Goal: Book appointment/travel/reservation

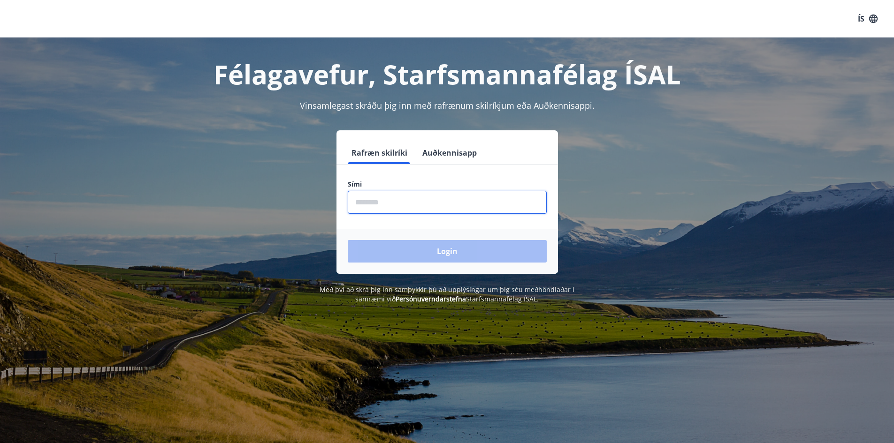
click at [402, 200] on input "phone" at bounding box center [447, 202] width 199 height 23
type input "********"
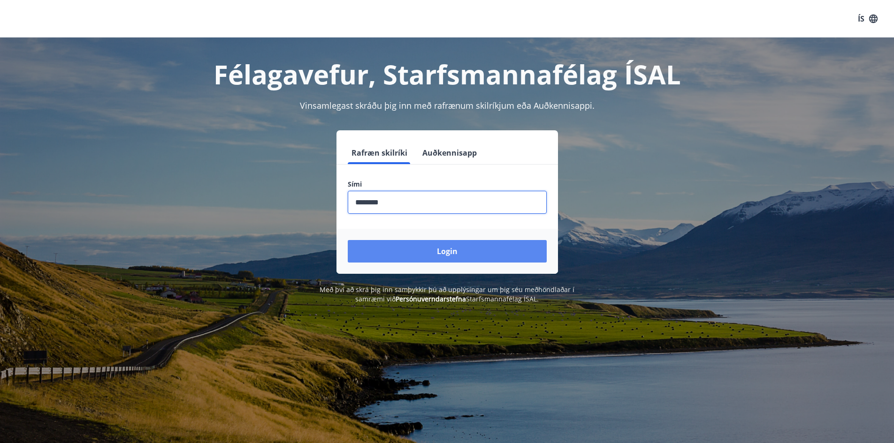
click at [438, 248] on button "Login" at bounding box center [447, 251] width 199 height 23
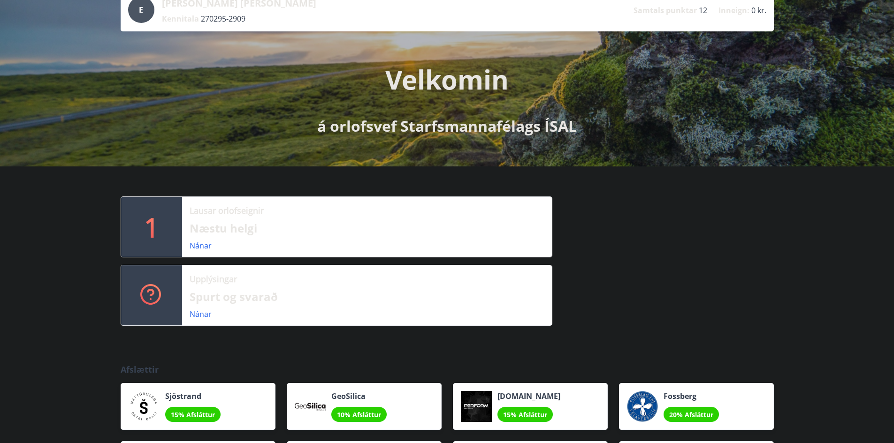
scroll to position [141, 0]
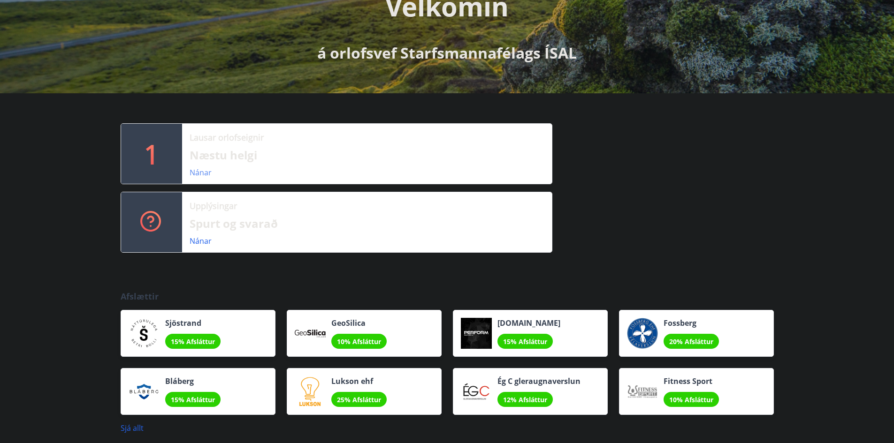
click at [198, 176] on link "Nánar" at bounding box center [201, 173] width 22 height 10
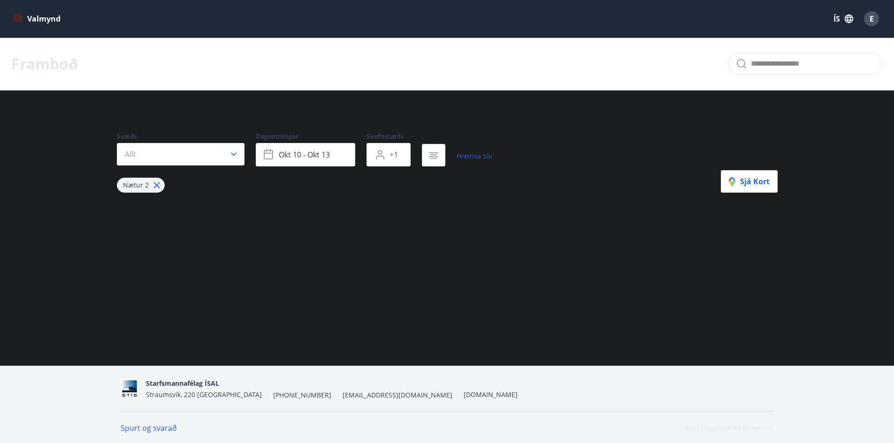
type input "*"
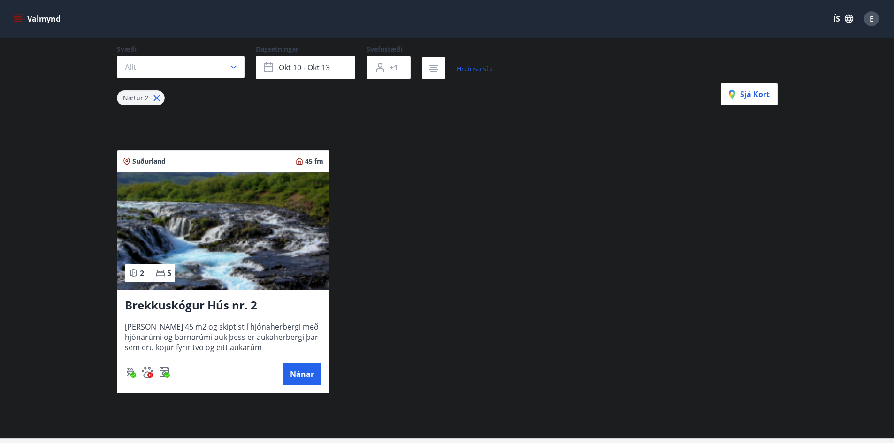
scroll to position [94, 0]
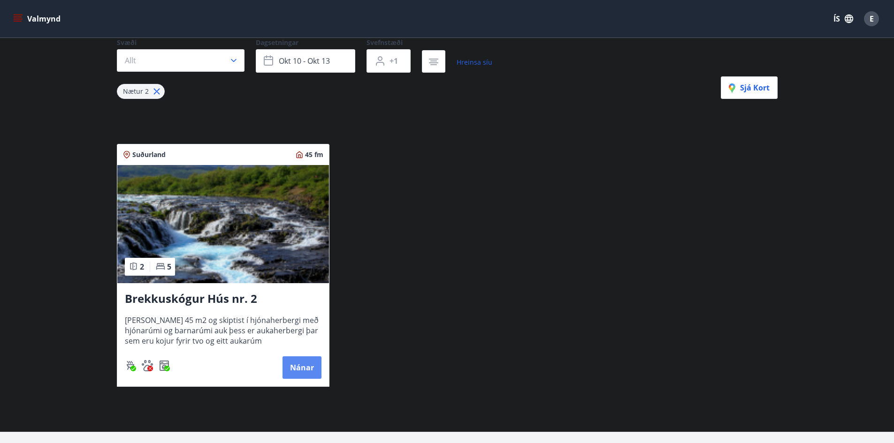
click at [299, 371] on button "Nánar" at bounding box center [302, 368] width 39 height 23
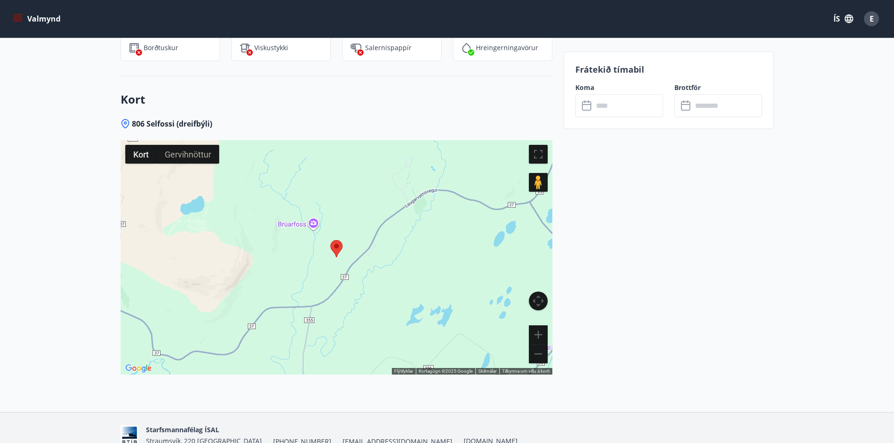
scroll to position [939, 0]
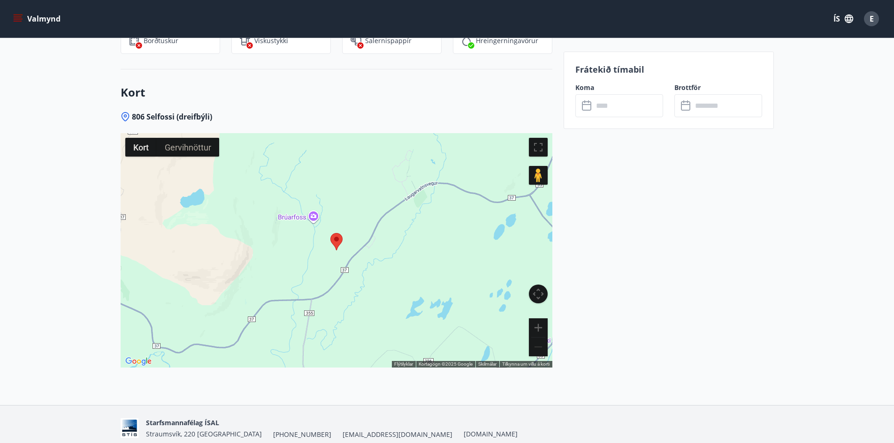
click at [543, 338] on button "Minnka" at bounding box center [538, 347] width 19 height 19
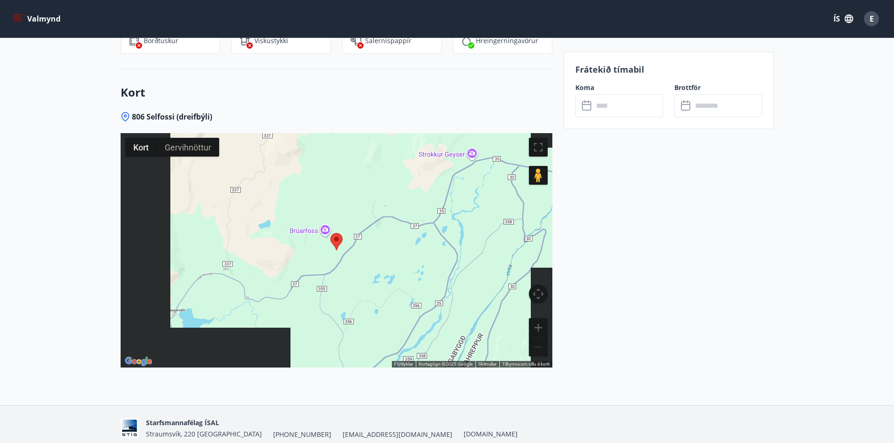
click at [543, 338] on button "Minnka" at bounding box center [538, 347] width 19 height 19
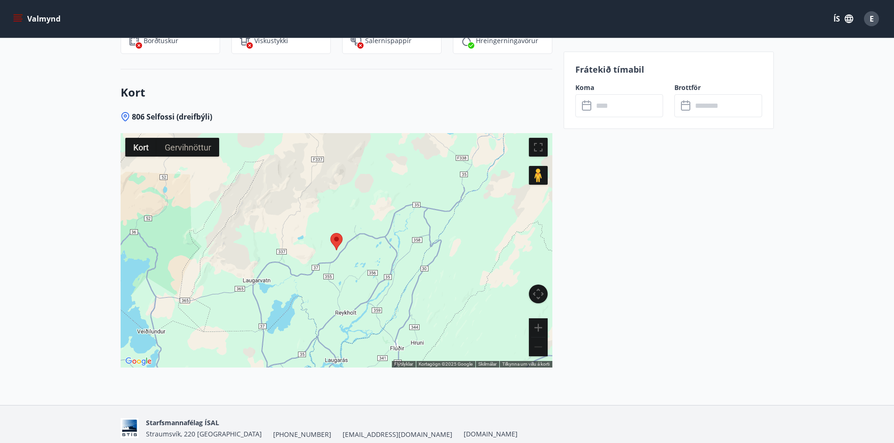
click at [543, 338] on button "Minnka" at bounding box center [538, 347] width 19 height 19
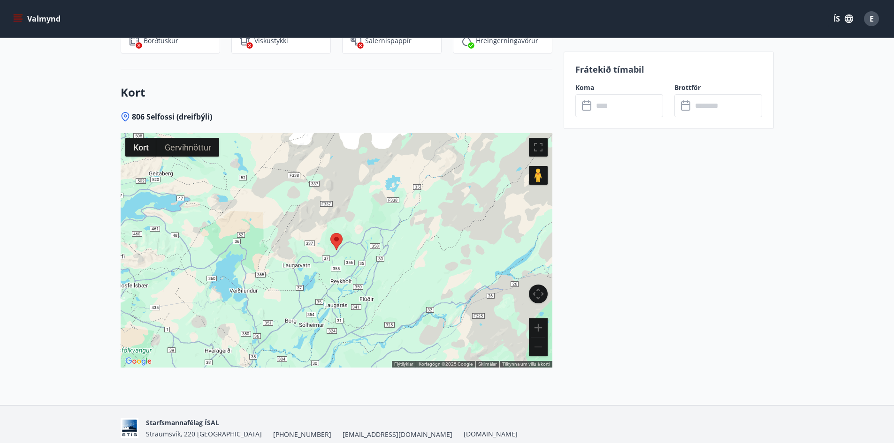
click at [543, 338] on button "Minnka" at bounding box center [538, 347] width 19 height 19
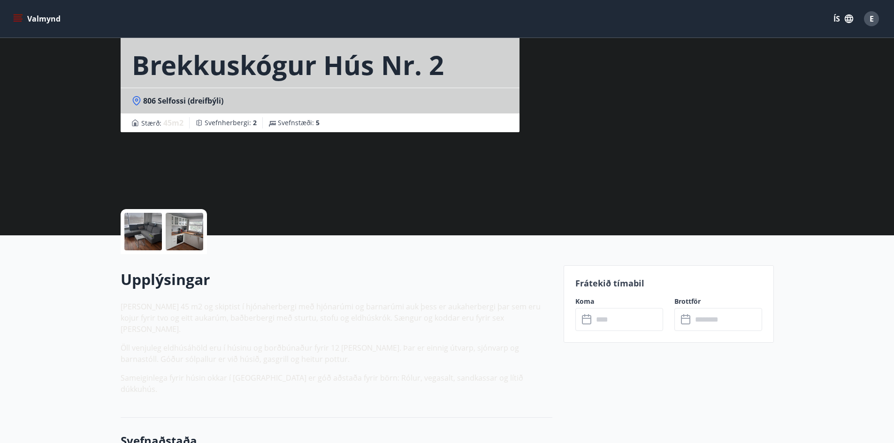
scroll to position [47, 0]
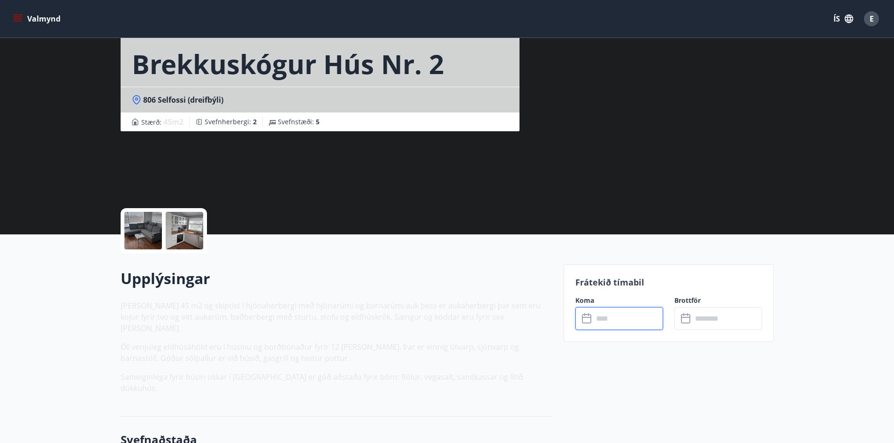
click at [634, 329] on input "text" at bounding box center [628, 318] width 70 height 23
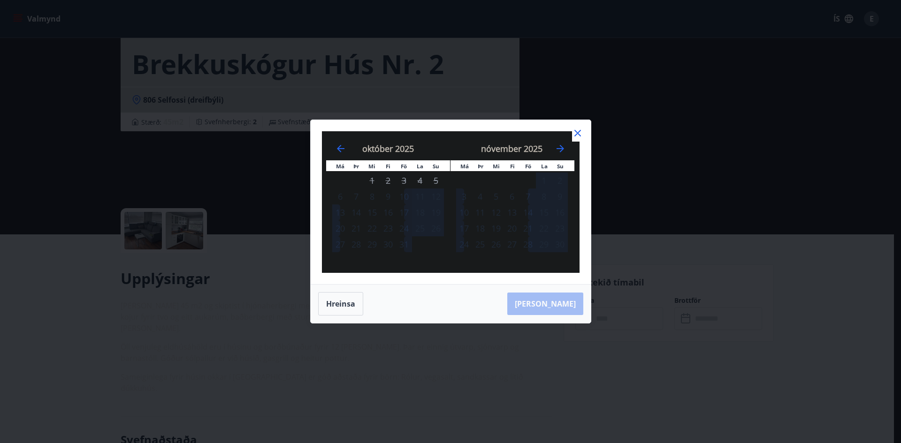
click at [405, 195] on div "10" at bounding box center [404, 197] width 16 height 16
click at [440, 197] on div "12" at bounding box center [436, 197] width 16 height 16
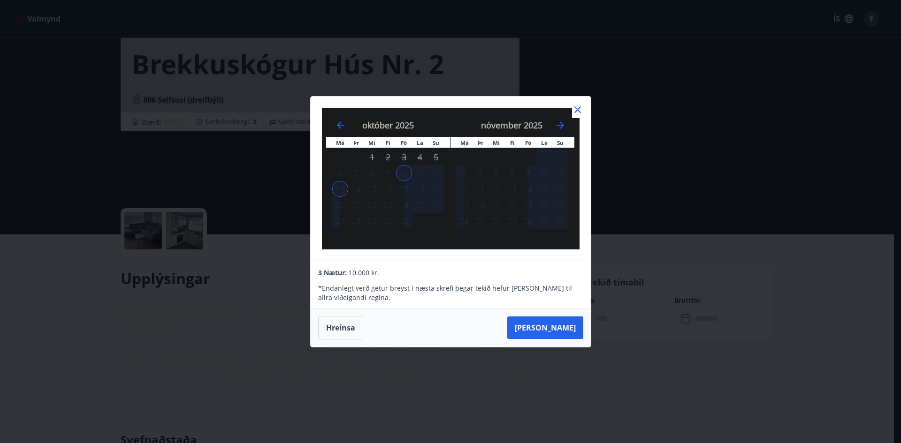
click at [579, 112] on icon at bounding box center [577, 110] width 7 height 7
